Goal: Task Accomplishment & Management: Complete application form

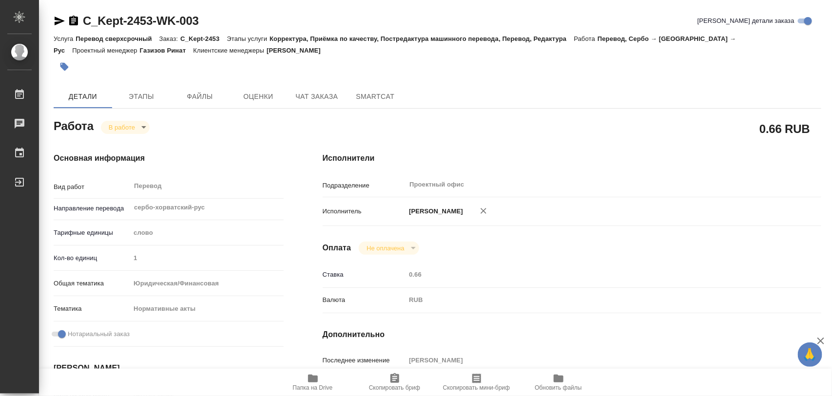
click at [57, 61] on button "button" at bounding box center [64, 66] width 21 height 21
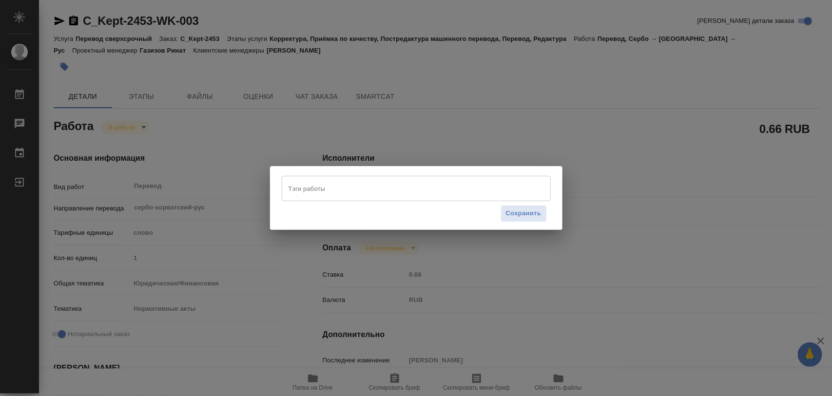
click at [310, 186] on input "Тэги работы" at bounding box center [407, 188] width 242 height 17
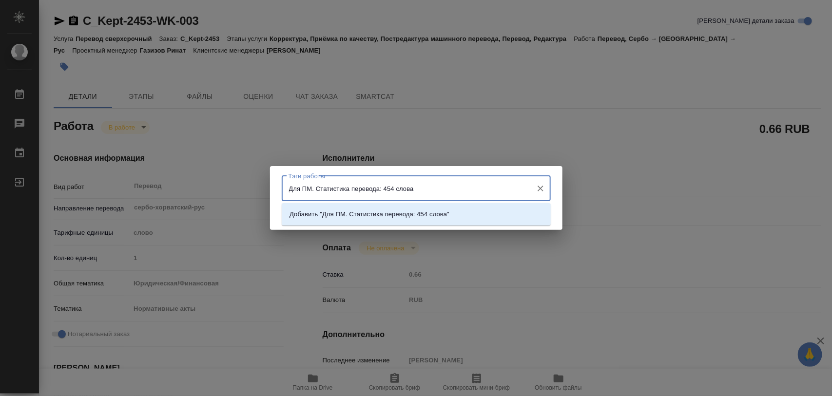
type input "Для ПМ. Статистика перевода: 454 слова."
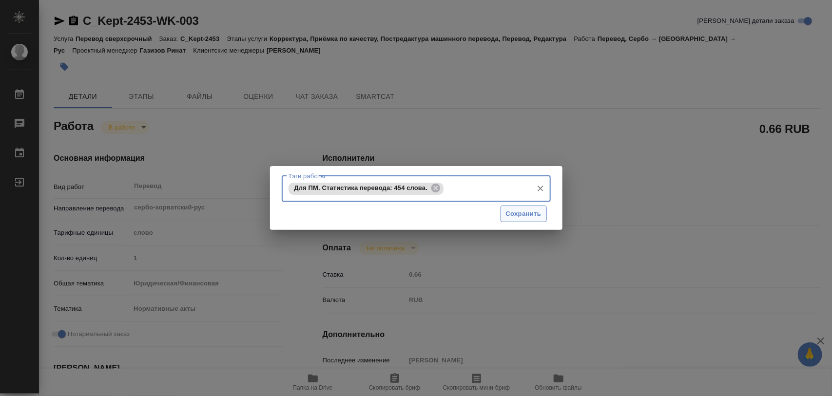
click at [524, 215] on span "Сохранить" at bounding box center [524, 214] width 36 height 11
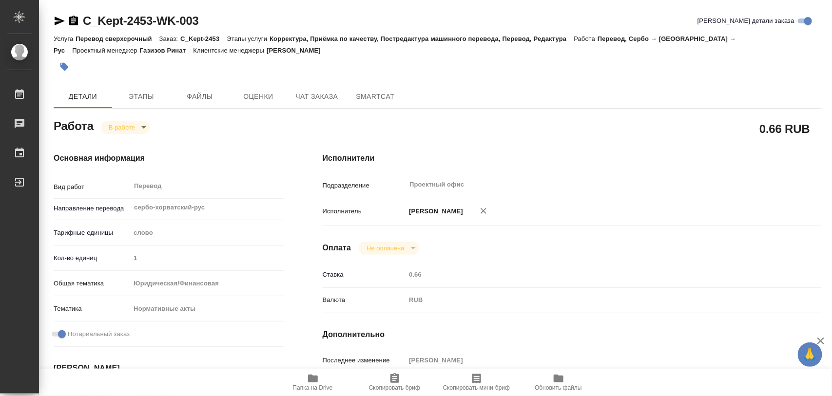
type input "inProgress"
type input "сербо-хорватский-рус"
type input "5a8b1489cc6b4906c91bfd90"
type input "1"
type input "yr-fn"
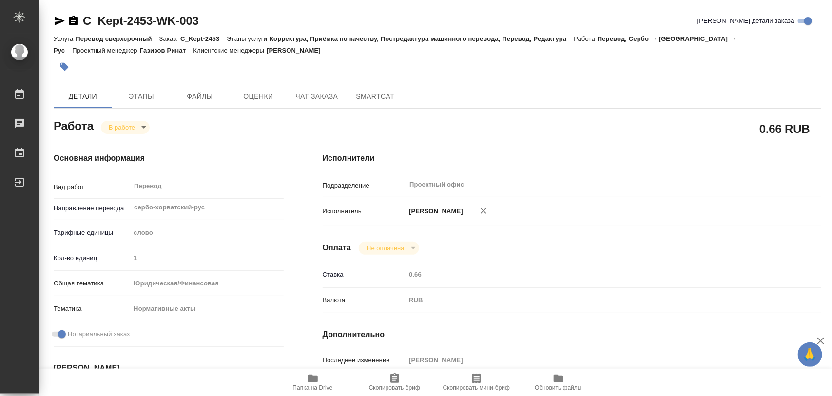
type input "5f647205b73bc97568ca66b7"
checkbox input "true"
type input "15.09.2025 16:31"
type input "15.09.2025 16:51"
type input "16.09.2025 13:00"
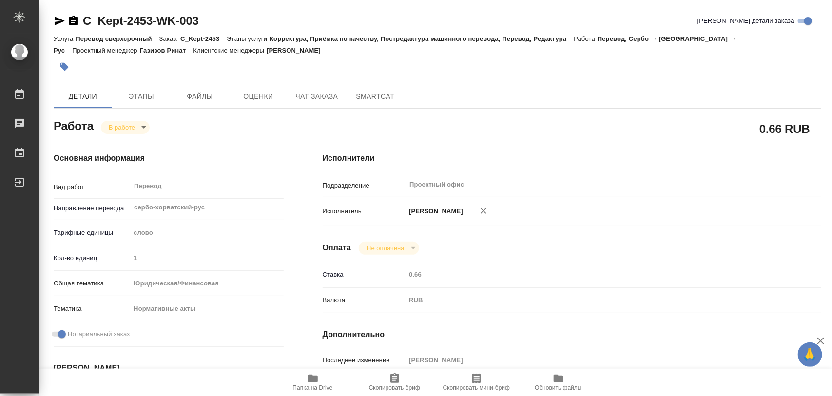
type input "16.09.2025 13:00"
type input "Проектный офис"
type input "notPayed"
type input "0.66"
type input "RUB"
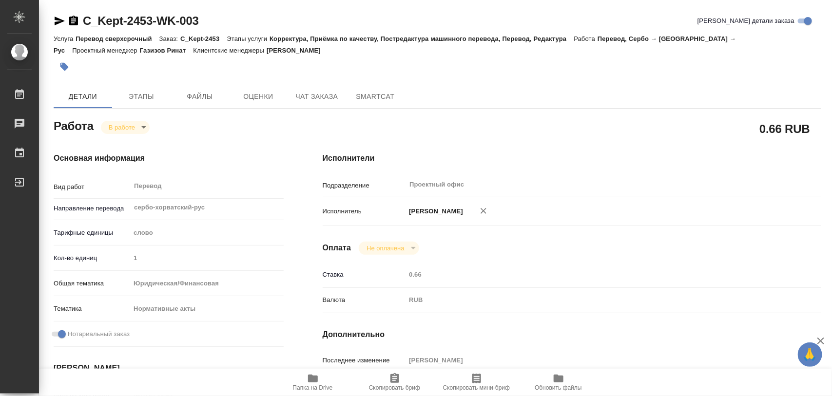
type input "[PERSON_NAME]"
type input "C_Kept-2453"
type input "Перевод сверхсрочный"
type input "Корректура, Приёмка по качеству, Постредактура машинного перевода, Перевод, Ред…"
type input "[PERSON_NAME]"
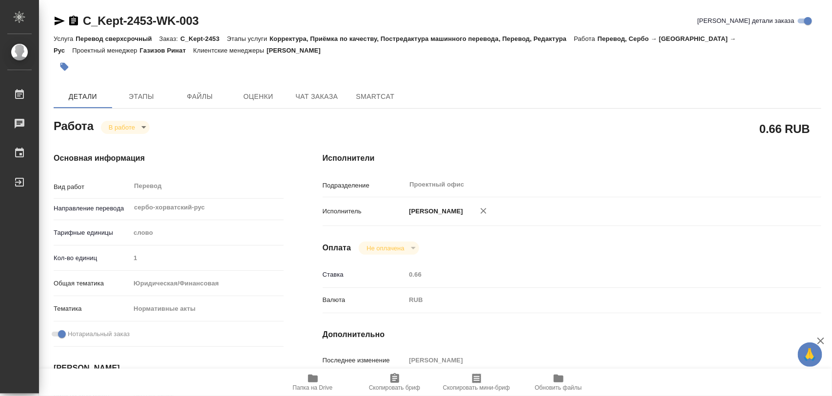
type input "/Clients/АО "КПМГ"/Orders/C_Kept-2453"
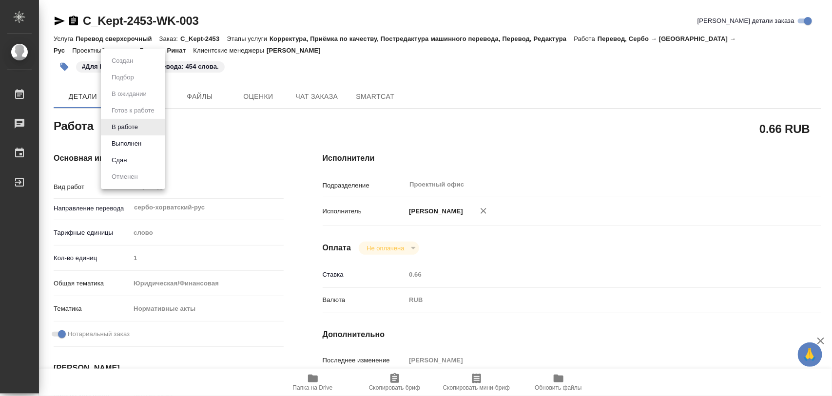
click at [144, 127] on body "🙏 .cls-1 fill:#fff; AWATERA Iglakov Maksim Работы 0 Чаты График Выйти C_Kept-24…" at bounding box center [416, 198] width 832 height 396
click at [130, 142] on button "Выполнен" at bounding box center [127, 143] width 36 height 11
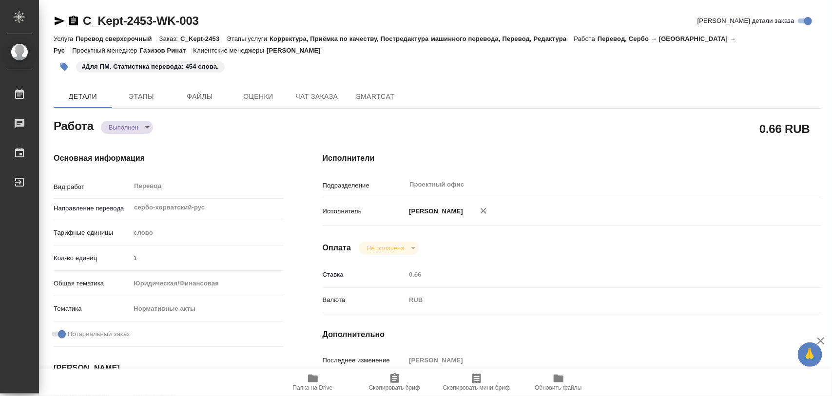
type textarea "x"
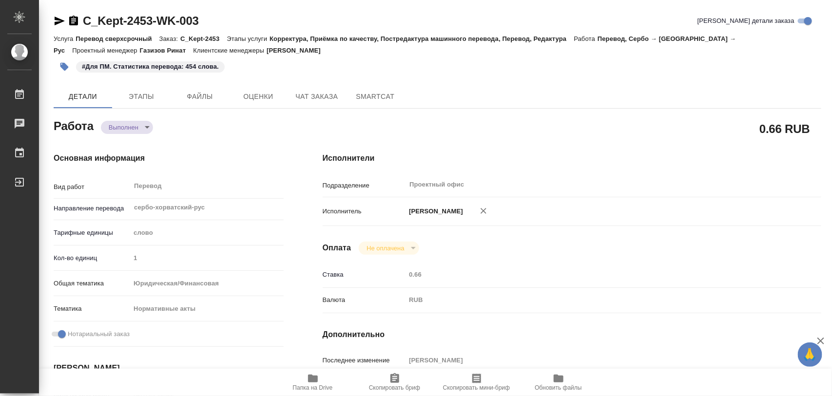
type textarea "x"
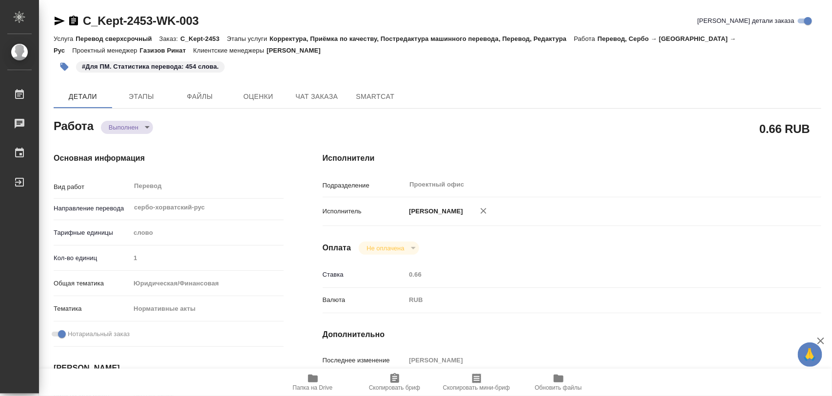
type textarea "x"
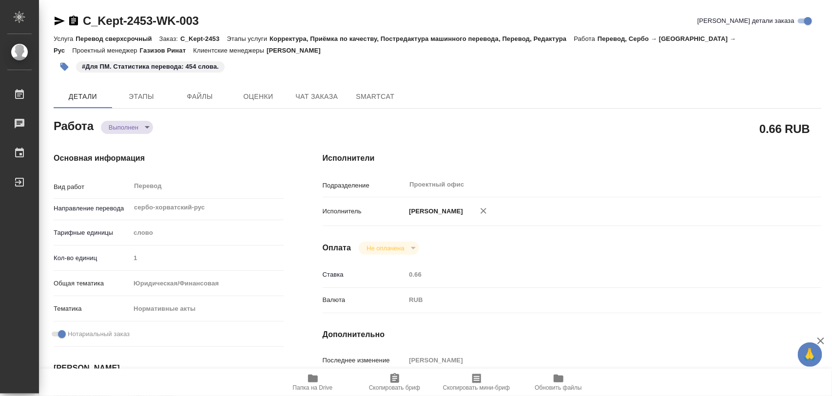
type textarea "x"
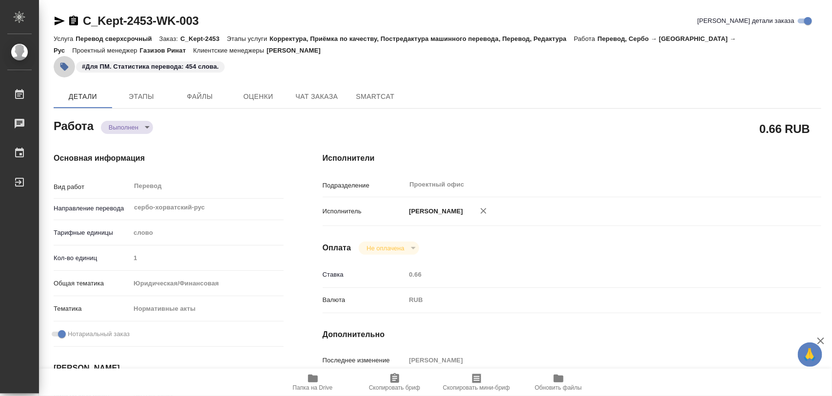
click at [61, 64] on icon "button" at bounding box center [64, 67] width 8 height 8
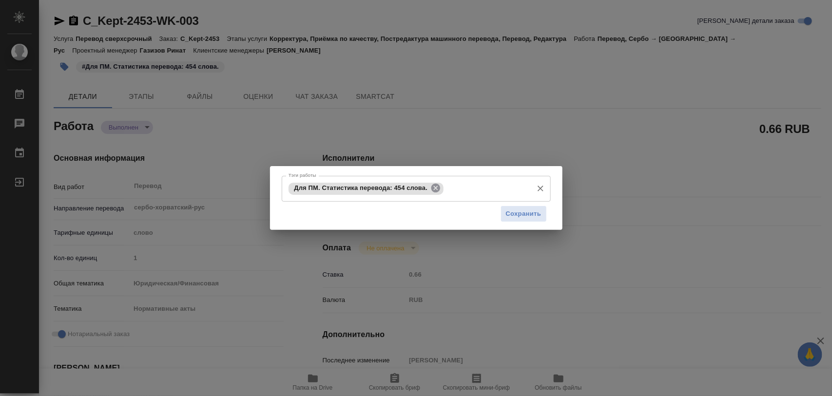
click at [435, 189] on icon at bounding box center [435, 188] width 11 height 11
click at [434, 186] on input "Тэги работы" at bounding box center [407, 188] width 242 height 17
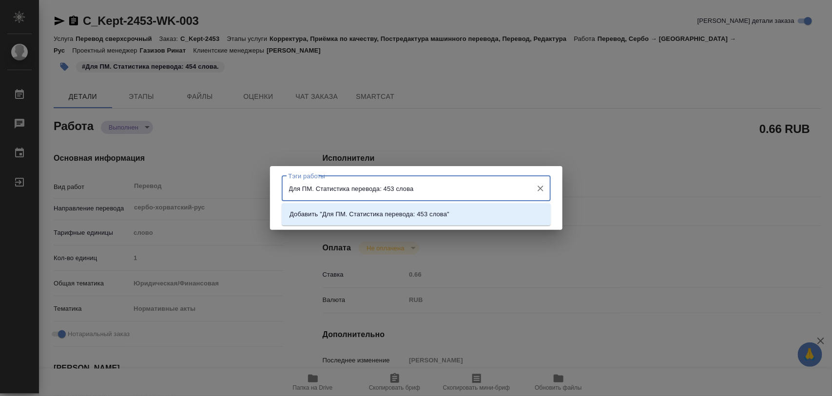
type input "Для ПМ. Статистика перевода: 453 слова."
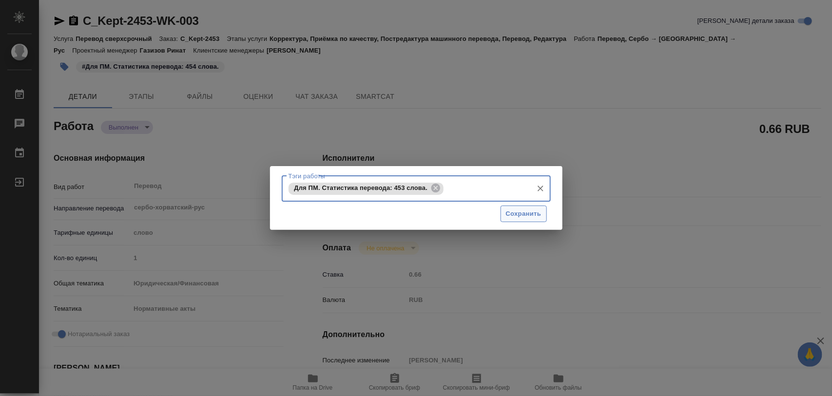
click at [532, 211] on span "Сохранить" at bounding box center [524, 214] width 36 height 11
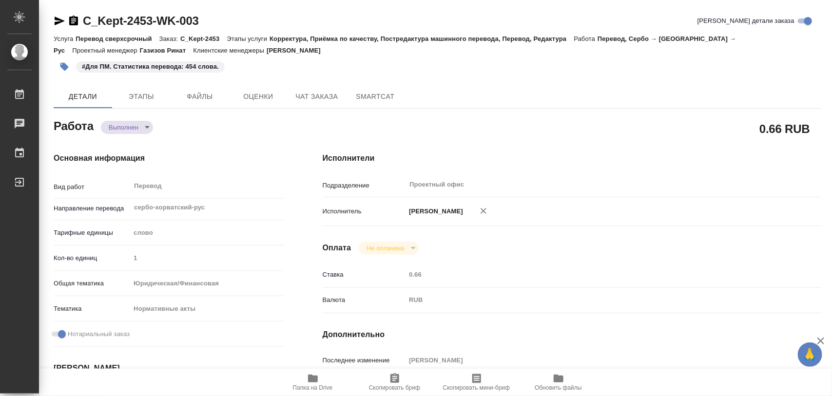
type input "completed"
type textarea "Перевод"
type textarea "x"
type input "сербо-хорватский-рус"
type input "5a8b1489cc6b4906c91bfd90"
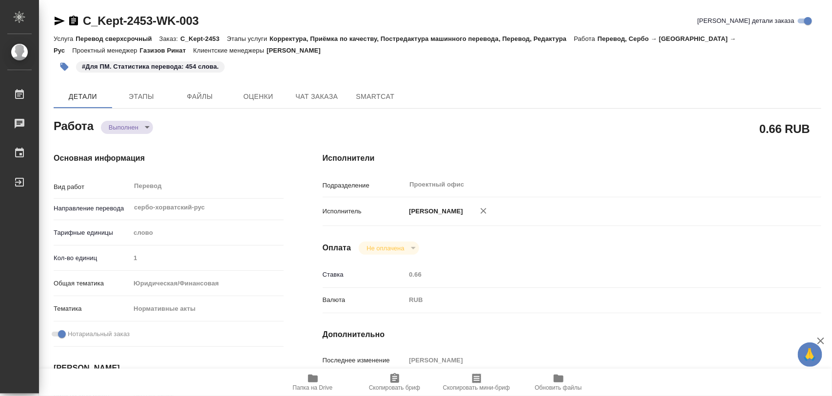
type input "1"
type input "yr-fn"
type input "5f647205b73bc97568ca66b7"
checkbox input "true"
type input "15.09.2025 16:31"
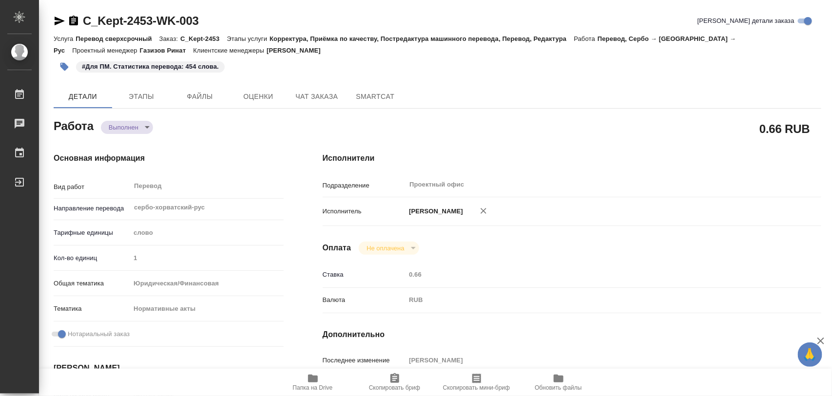
type input "15.09.2025 16:51"
type input "16.09.2025 13:00"
type input "16.09.2025 12:58"
type input "16.09.2025 13:00"
type input "Проектный офис"
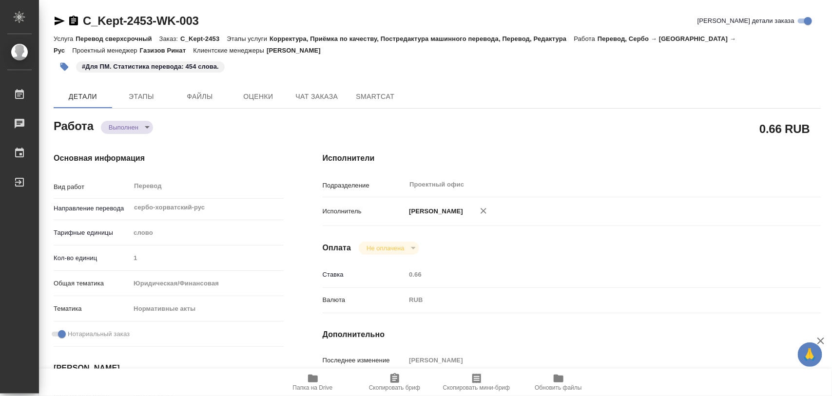
type input "notPayed"
type input "0.66"
type input "RUB"
type input "[PERSON_NAME]"
type textarea "x"
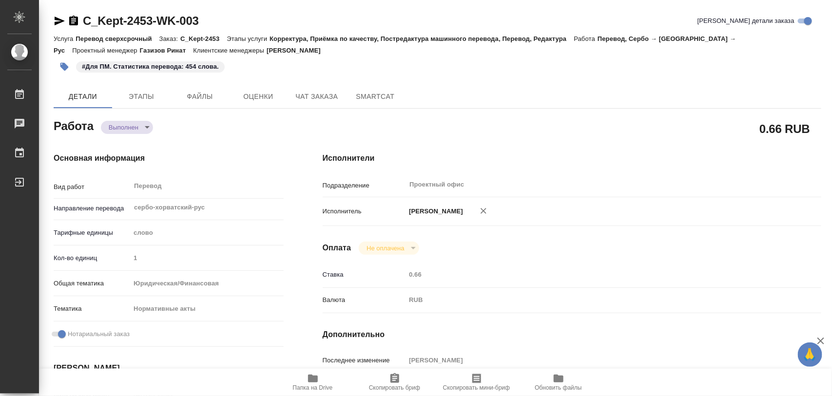
type textarea "/Clients/АО "КПМГ"/Orders/C_Kept-2453/Translated/C_Kept-2453-WK-003"
type textarea "x"
type input "C_Kept-2453"
type input "Перевод сверхсрочный"
type input "Корректура, Приёмка по качеству, Постредактура машинного перевода, Перевод, Ред…"
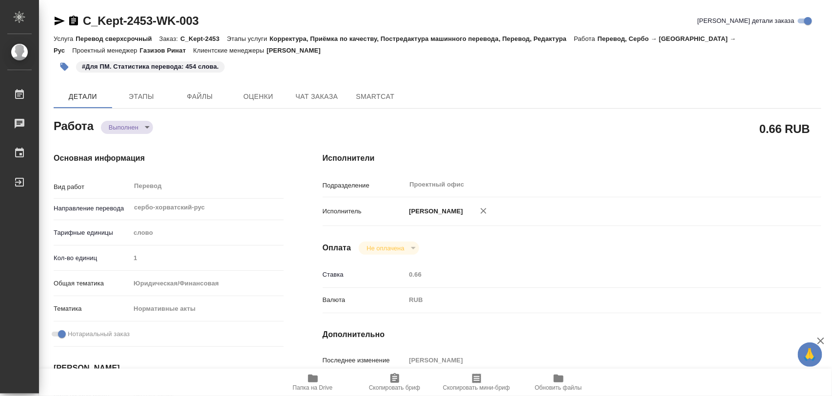
type input "Зайцева Светлана"
type input "/Clients/АО "КПМГ"/Orders/C_Kept-2453"
type textarea "x"
type textarea "в рефе есть перевод без апостиля"
type textarea "x"
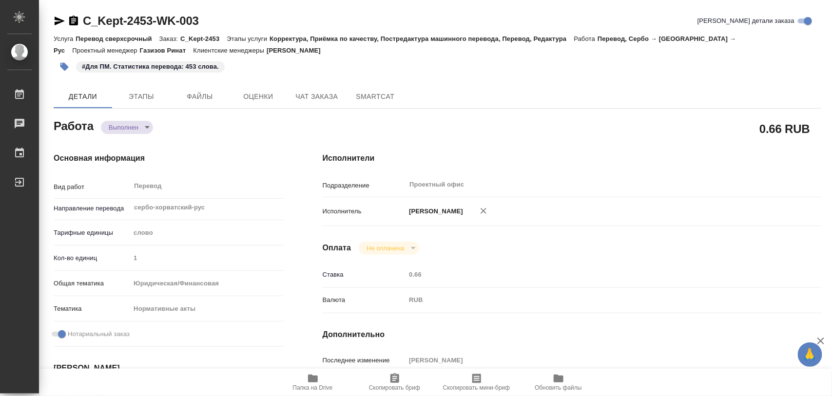
type textarea "x"
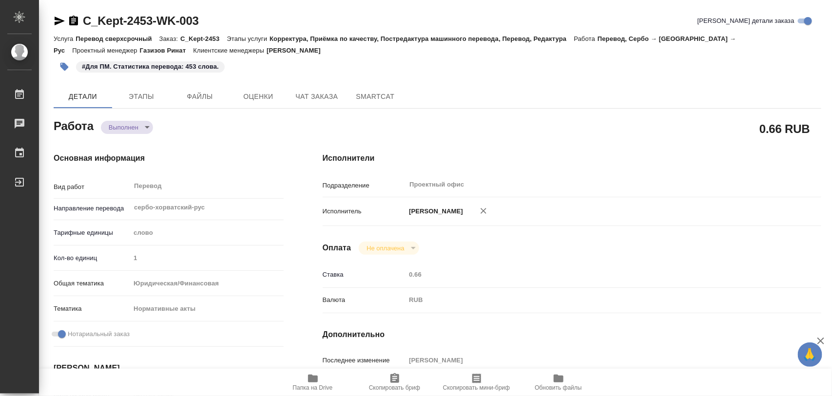
type textarea "x"
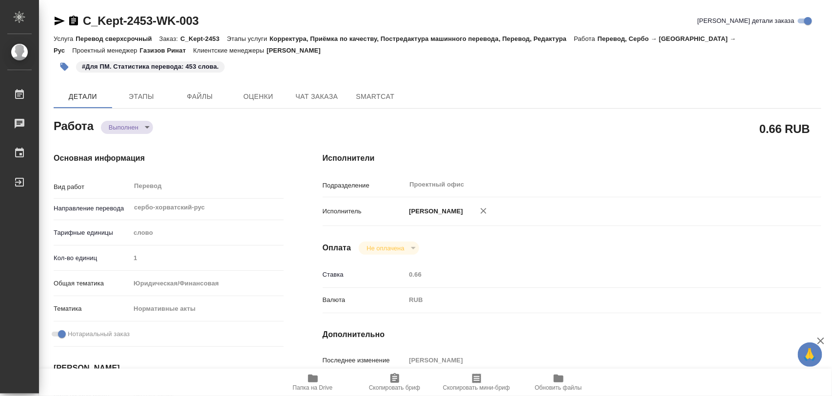
type textarea "x"
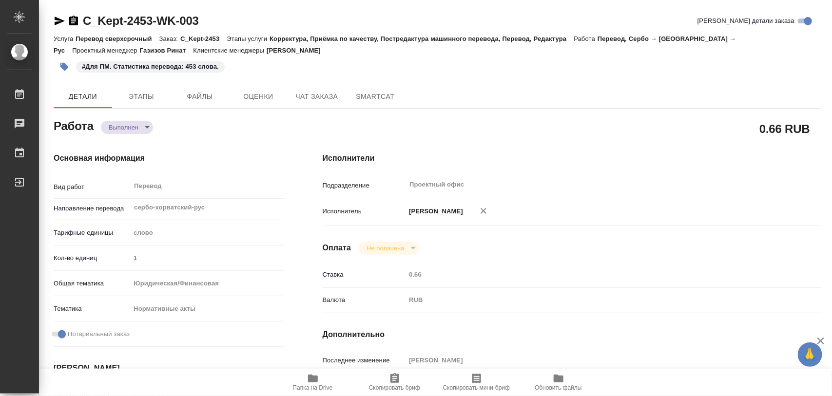
type textarea "x"
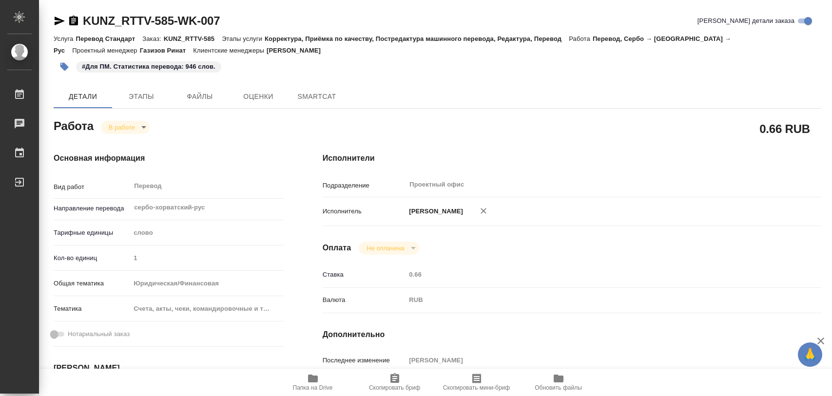
type textarea "x"
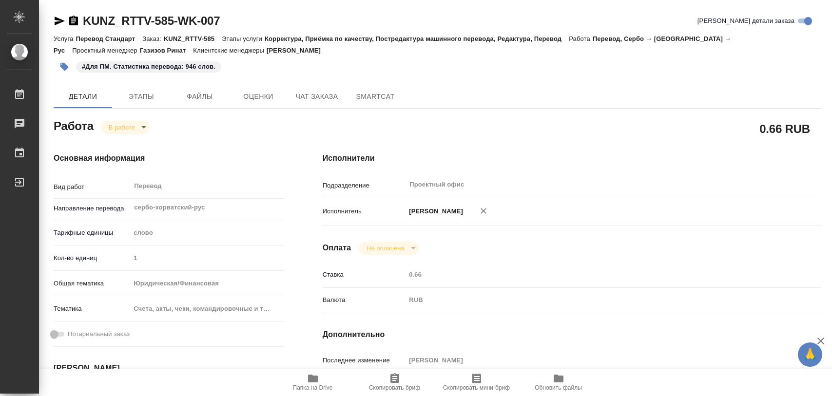
type textarea "x"
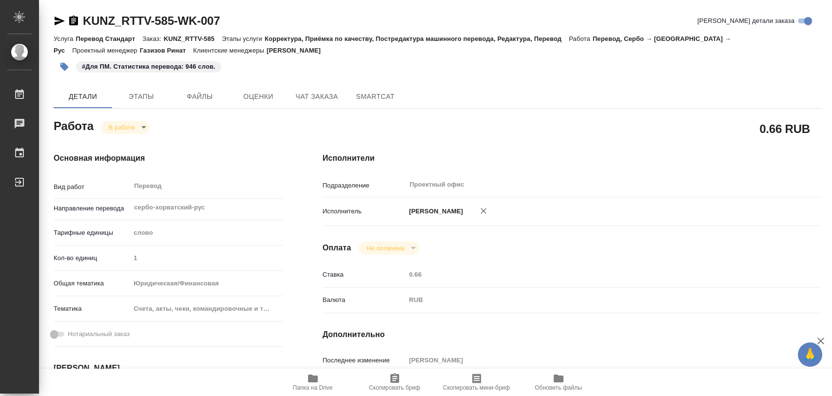
type textarea "x"
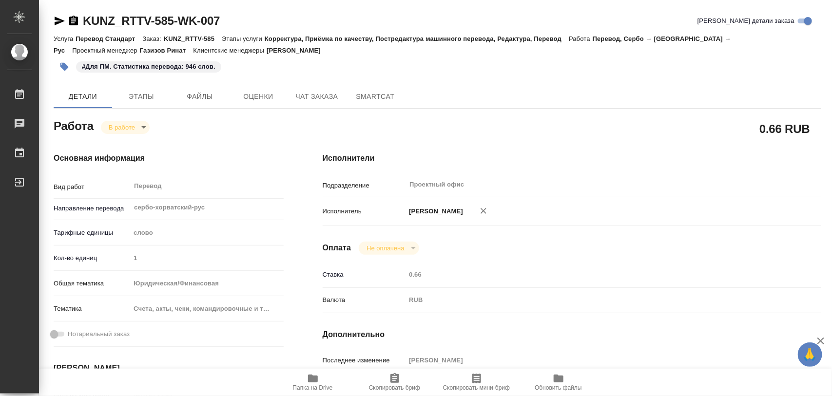
click at [312, 380] on icon "button" at bounding box center [313, 379] width 10 height 8
click at [140, 128] on body "🙏 .cls-1 fill:#fff; AWATERA Iglakov Maksim Работы 0 Чаты График Выйти KUNZ_RTTV…" at bounding box center [416, 198] width 832 height 396
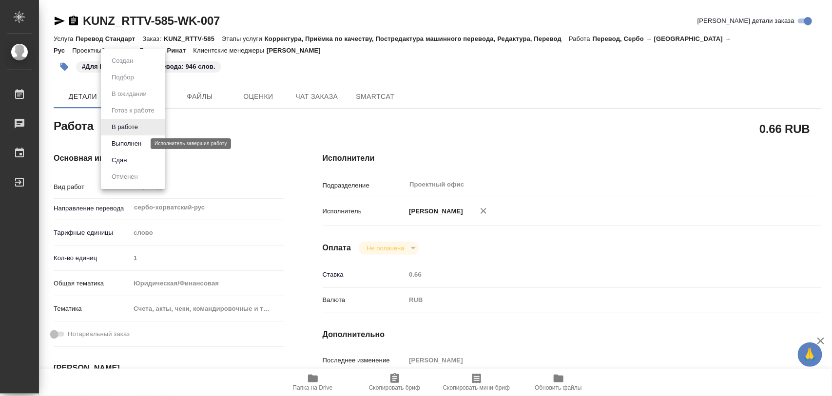
click at [134, 142] on button "Выполнен" at bounding box center [127, 143] width 36 height 11
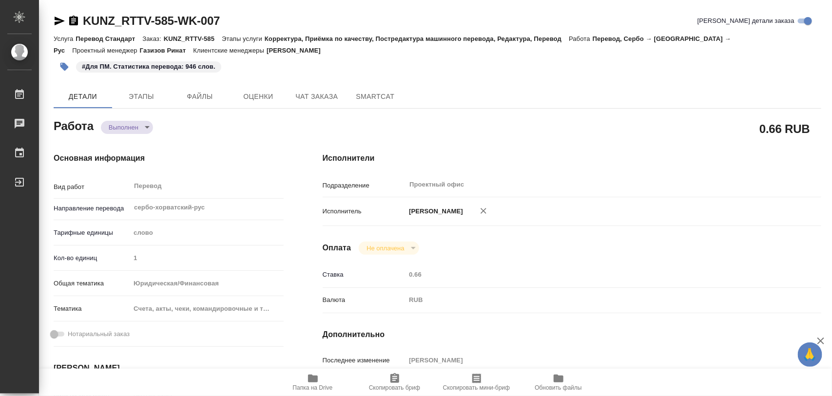
type textarea "x"
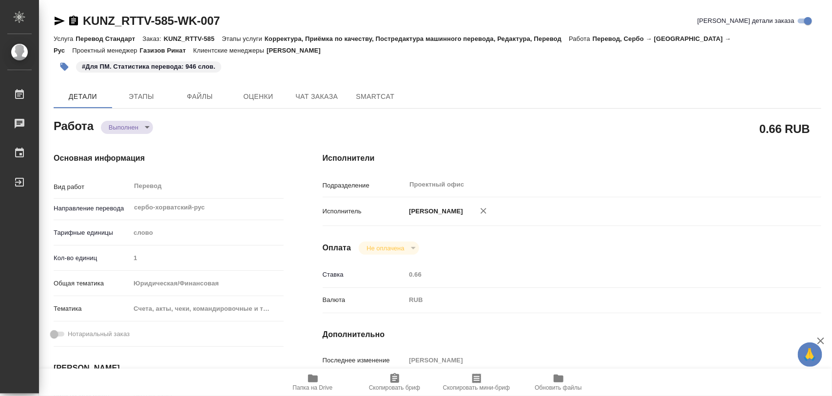
click at [67, 68] on icon "button" at bounding box center [64, 67] width 8 height 8
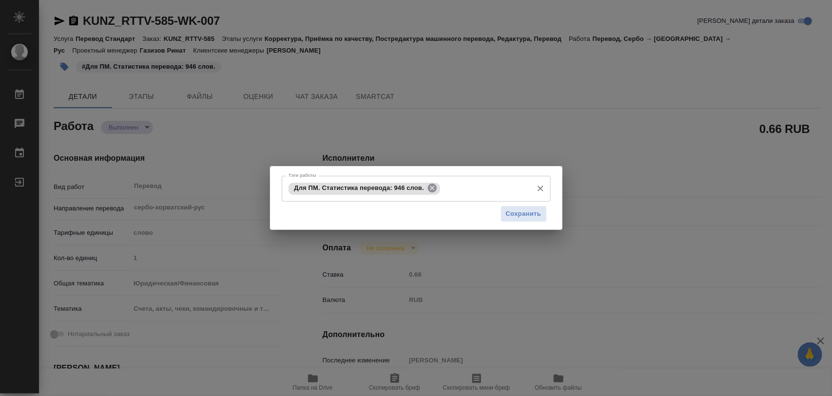
click at [430, 184] on icon at bounding box center [432, 188] width 9 height 9
click at [423, 180] on input "Тэги работы" at bounding box center [407, 188] width 242 height 17
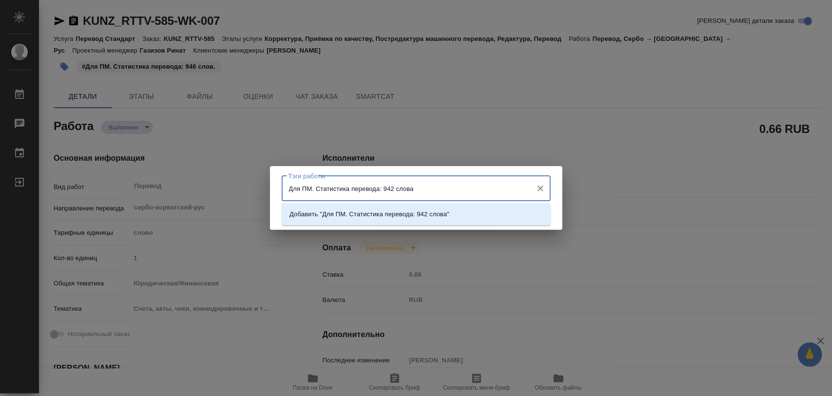
type input "Для ПМ. Статистика перевода: 942 слова."
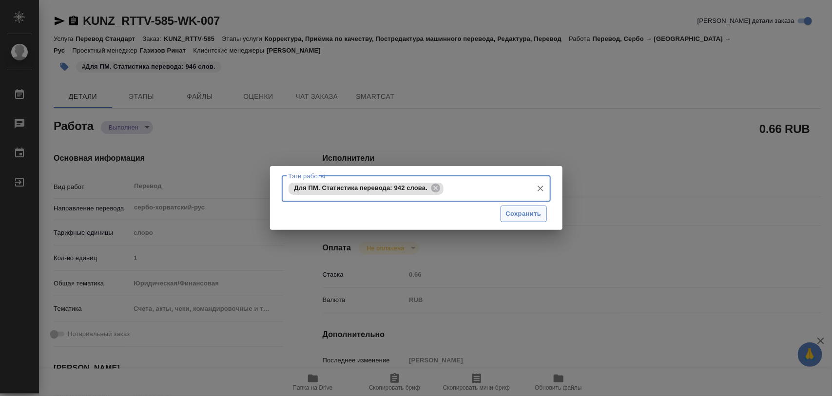
click at [532, 222] on button "Сохранить" at bounding box center [524, 214] width 46 height 17
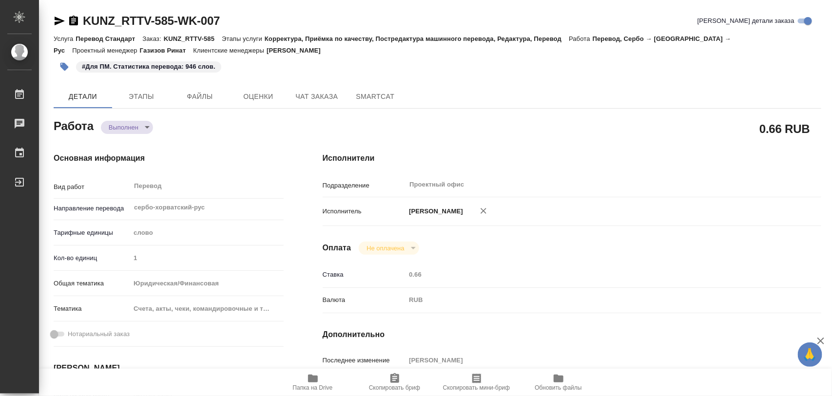
type input "completed"
type textarea "Перевод"
type textarea "x"
type input "сербо-хорватский-рус"
type input "5a8b1489cc6b4906c91bfd90"
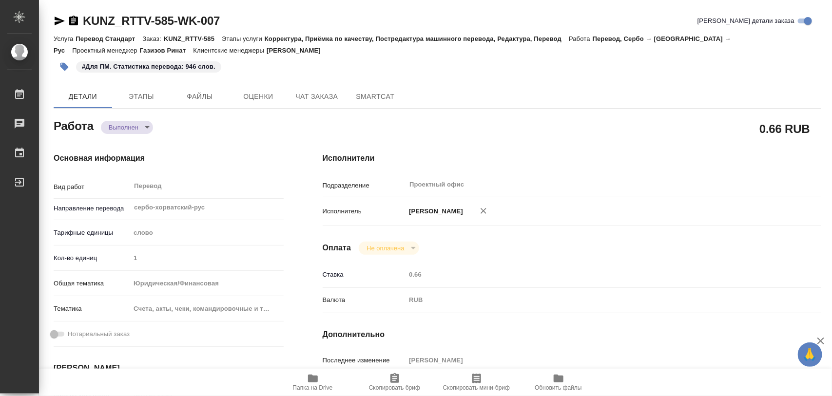
type input "1"
type input "yr-fn"
type input "5f647205b73bc97568ca66c0"
type input "10.09.2025 11:27"
type input "10.09.2025 16:01"
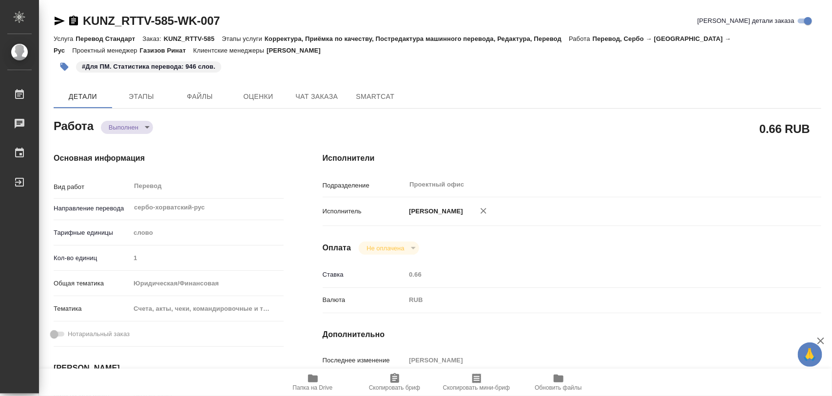
type input "16.09.2025 14:00"
type input "16.09.2025 13:58"
type input "22.09.2025 15:00"
type input "Проектный офис"
type input "notPayed"
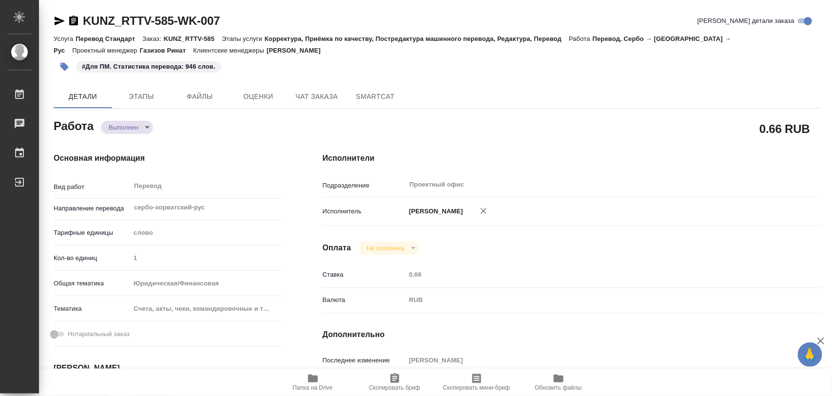
type input "0.66"
type input "RUB"
type input "[PERSON_NAME]"
type textarea "x"
type textarea "/Clients/RT/Orders/KUNZ_RTTV-585/Translated/KUNZ_RTTV-585-WK-007"
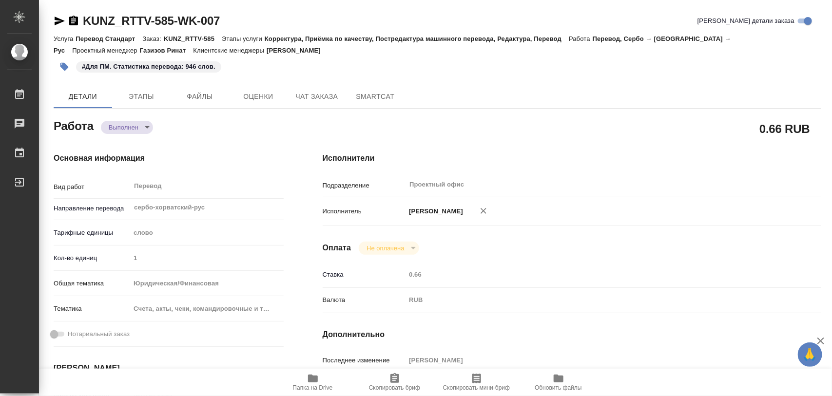
type textarea "x"
type input "KUNZ_RTTV-585"
type input "Перевод Стандарт"
type input "Корректура, Приёмка по качеству, Постредактура машинного перевода, Редактура, П…"
type input "Веселова Юлия"
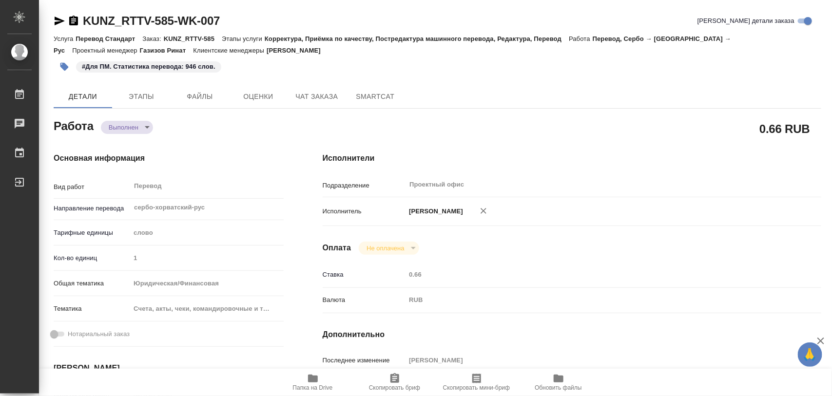
type input "Оксютович Ирина"
type input "/Clients/RT/Orders/KUNZ_RTTV-585"
type textarea "x"
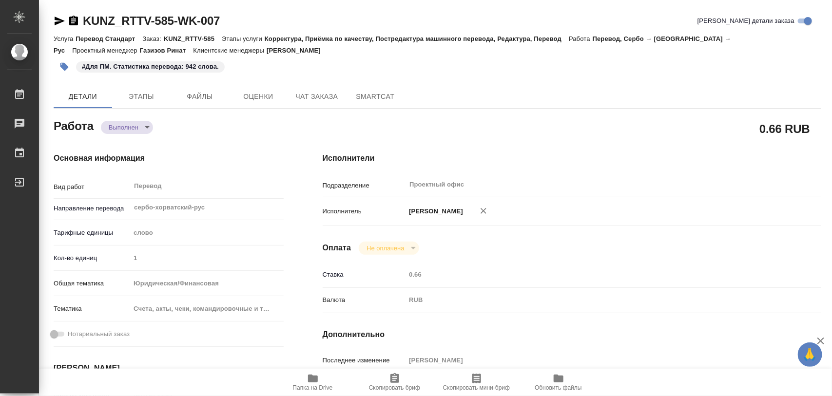
type textarea "x"
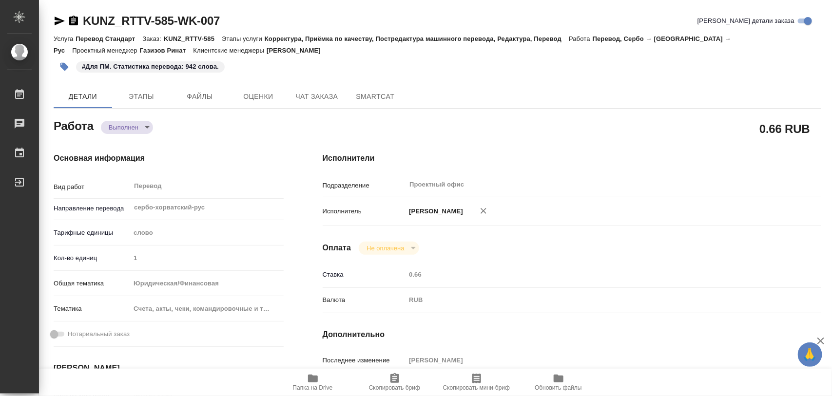
type textarea "x"
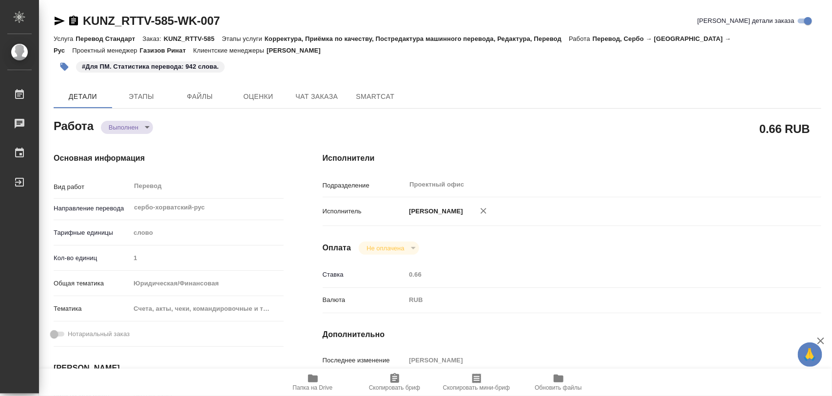
type textarea "x"
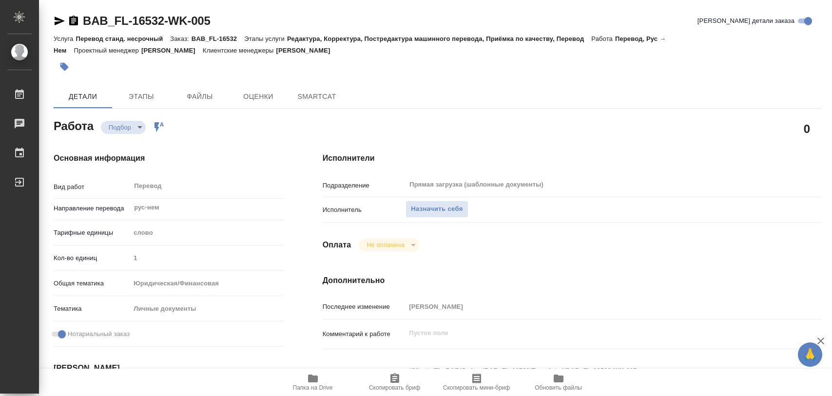
type textarea "x"
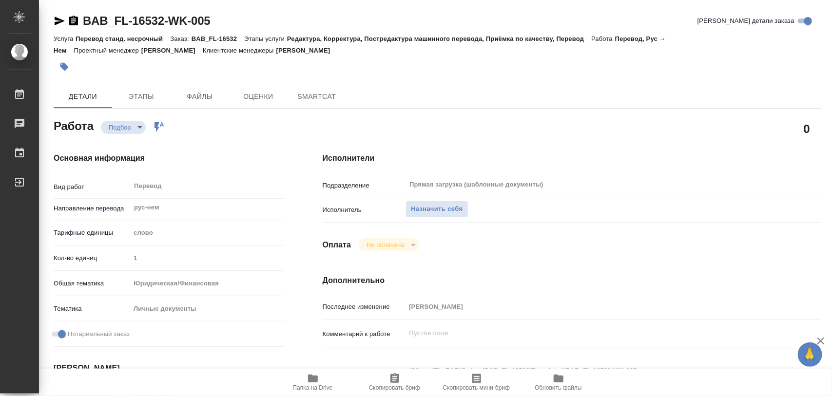
type textarea "x"
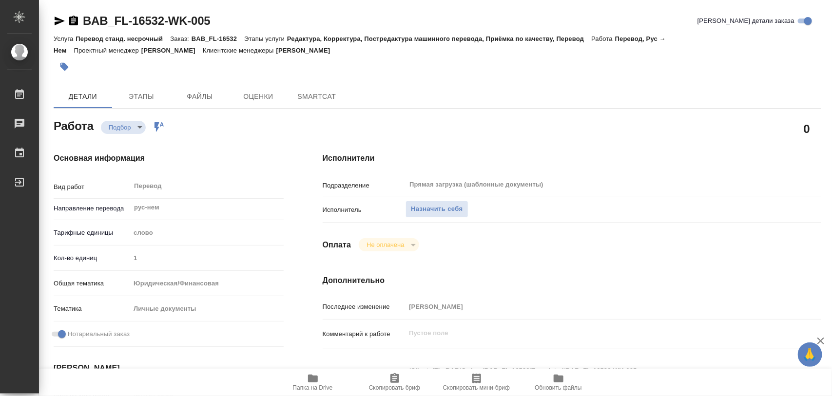
type textarea "x"
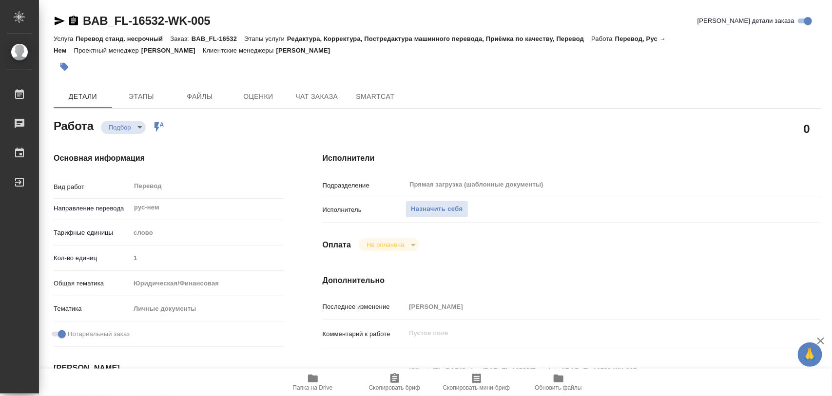
type textarea "x"
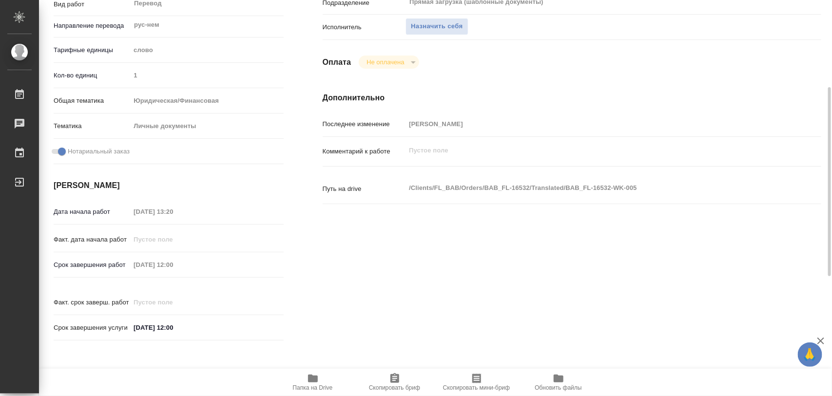
type textarea "x"
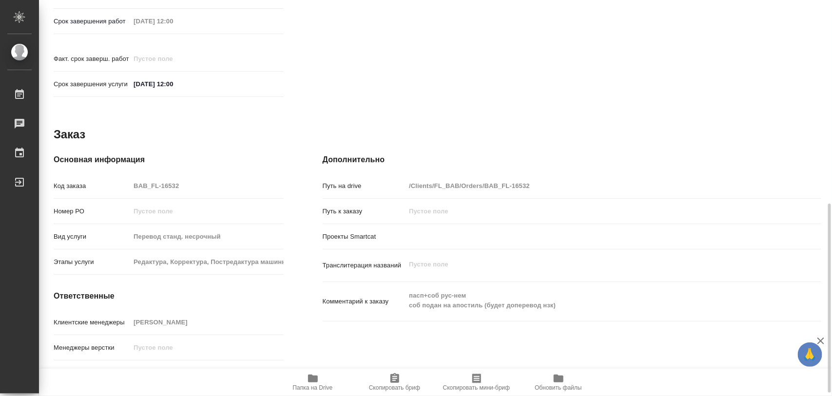
scroll to position [434, 0]
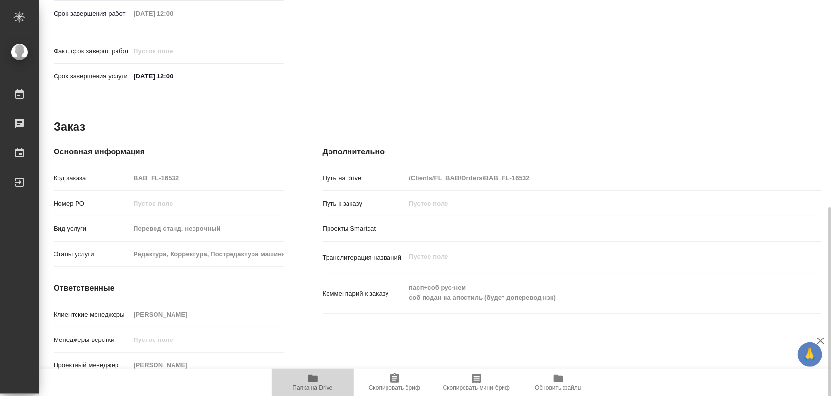
click at [311, 381] on icon "button" at bounding box center [313, 379] width 10 height 8
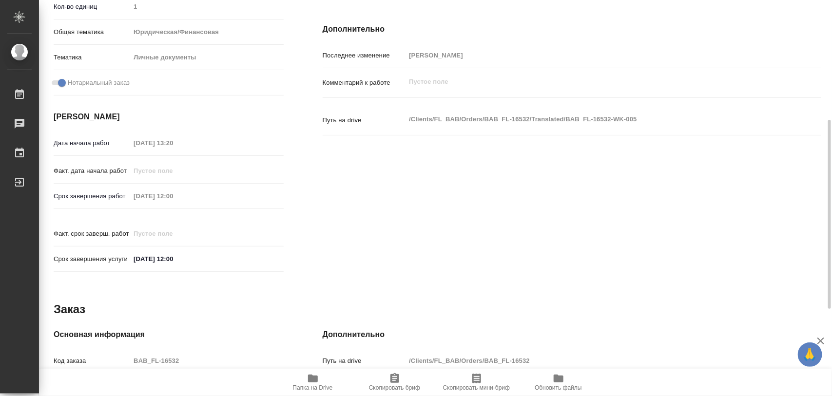
scroll to position [130, 0]
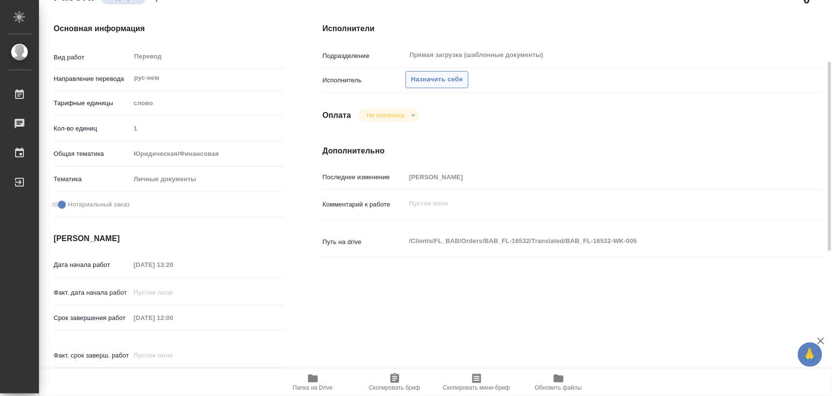
click at [428, 74] on span "Назначить себя" at bounding box center [437, 79] width 52 height 11
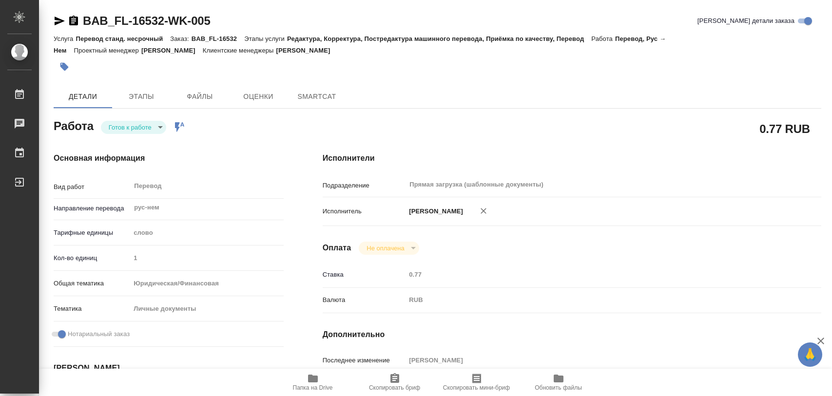
type textarea "x"
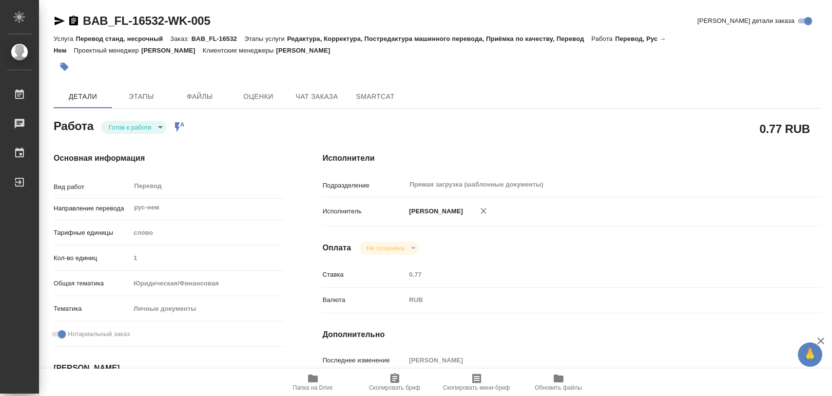
type textarea "x"
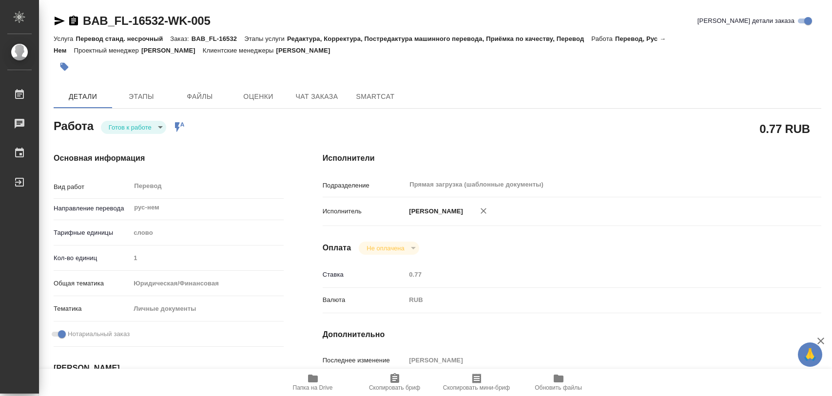
type textarea "x"
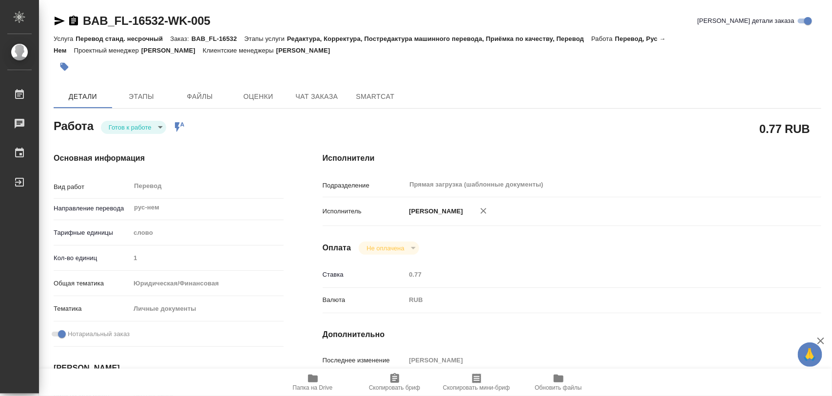
type textarea "x"
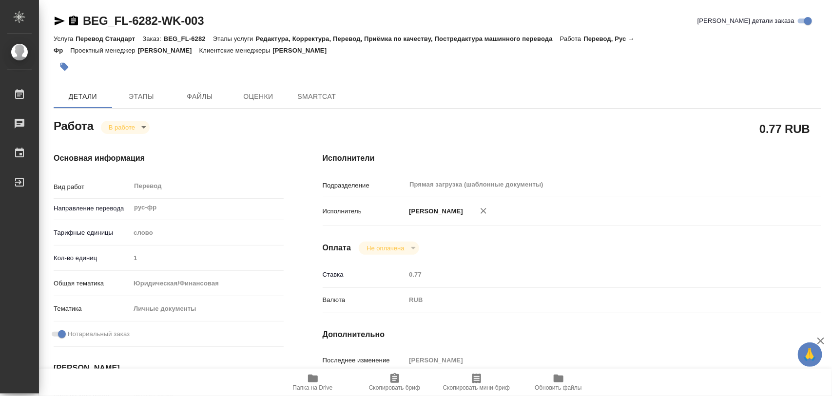
type textarea "x"
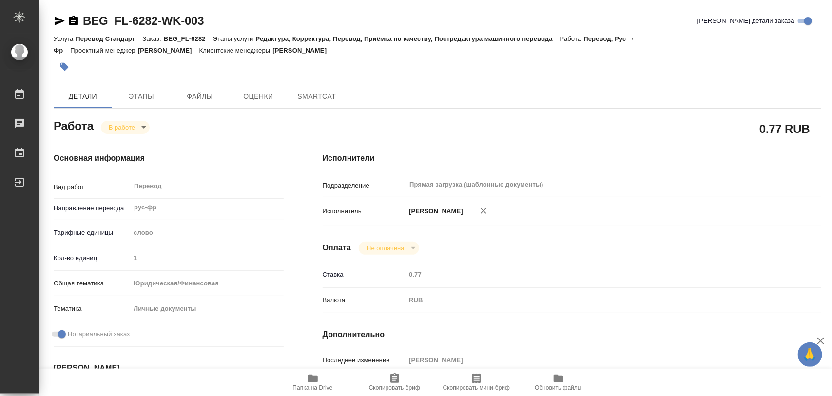
type textarea "x"
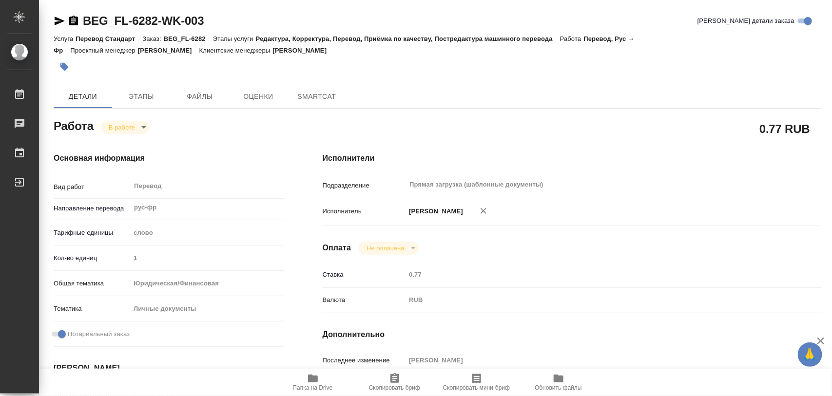
type textarea "x"
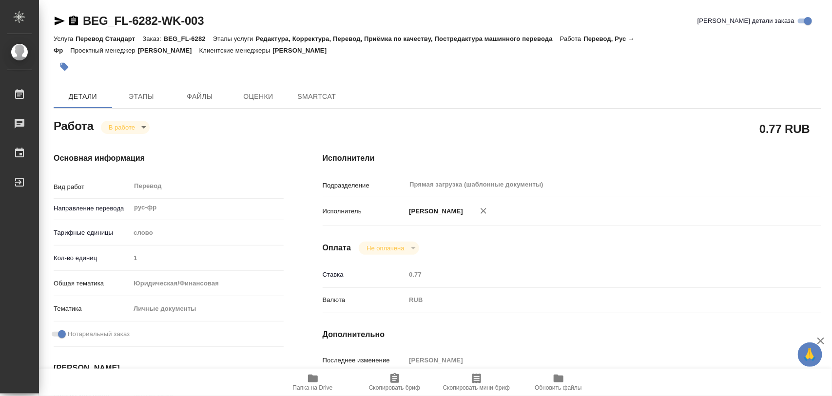
type textarea "x"
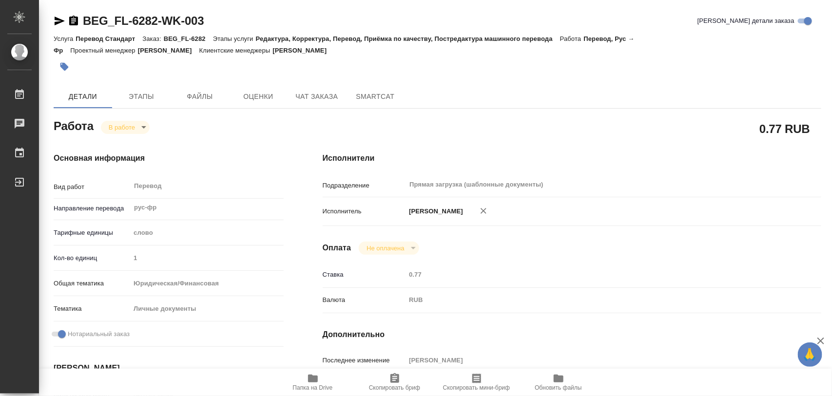
click at [316, 379] on icon "button" at bounding box center [313, 379] width 10 height 8
type textarea "x"
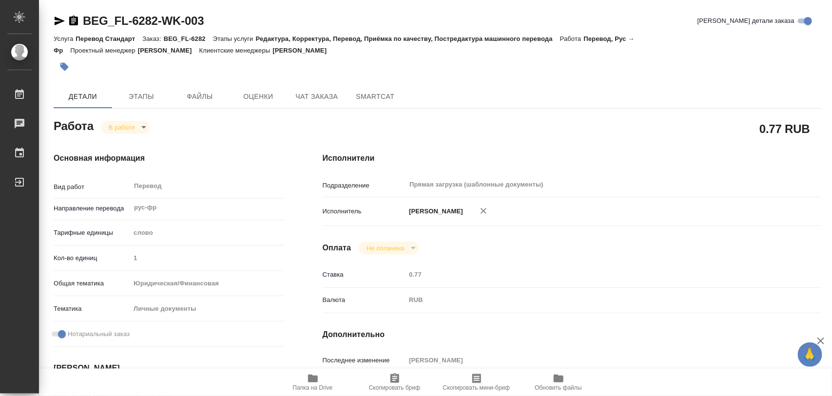
type textarea "x"
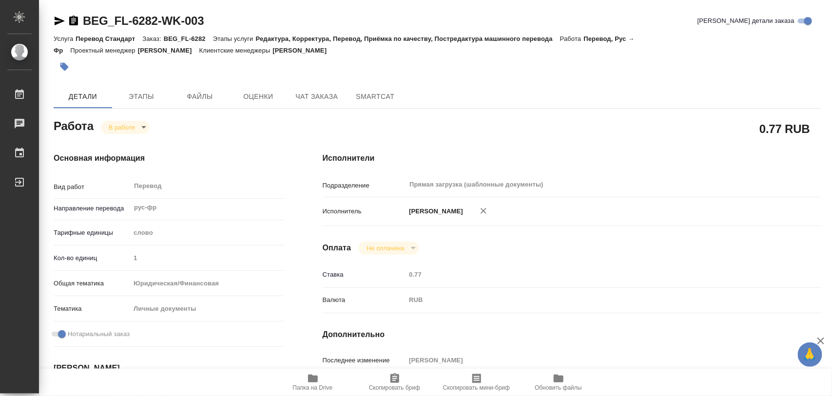
type textarea "x"
click at [145, 100] on span "Этапы" at bounding box center [141, 97] width 47 height 12
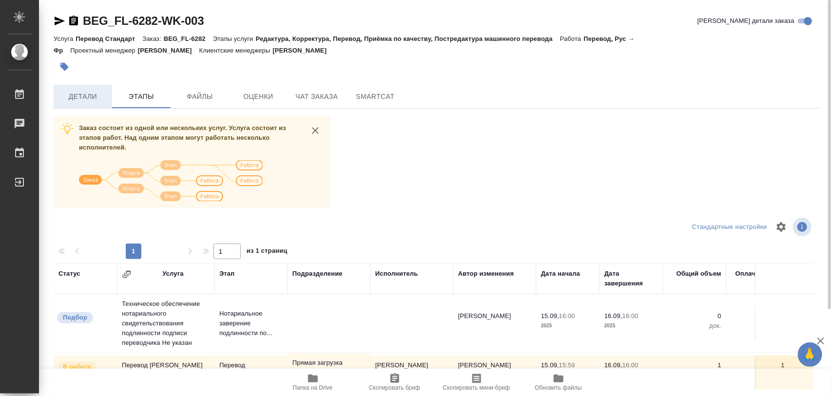
click at [83, 96] on span "Детали" at bounding box center [82, 97] width 47 height 12
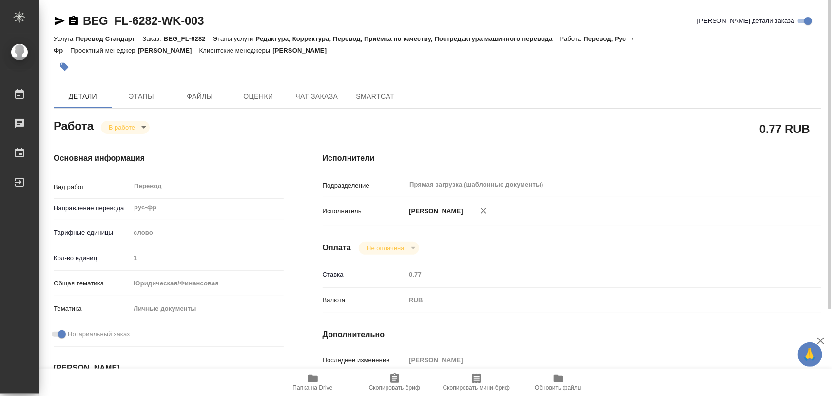
type textarea "x"
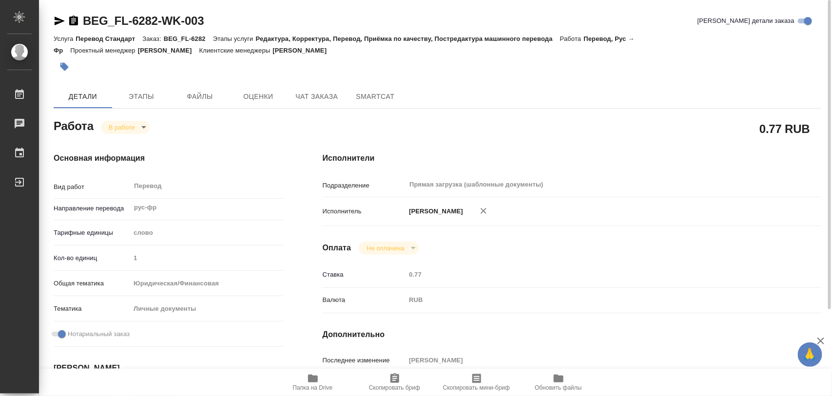
type textarea "x"
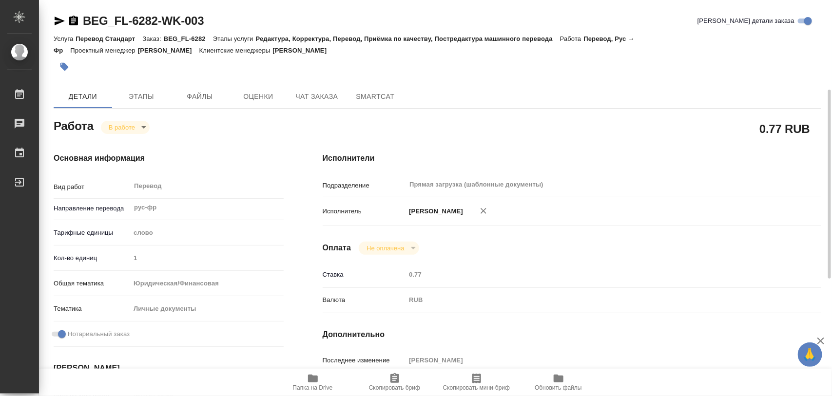
scroll to position [183, 0]
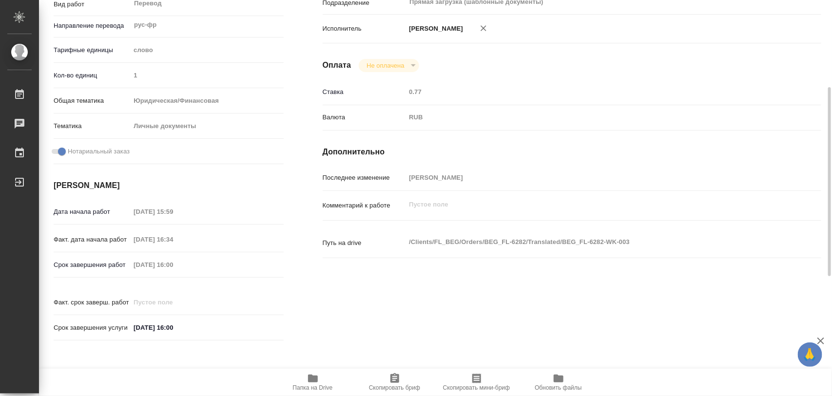
type textarea "x"
